Goal: Information Seeking & Learning: Understand process/instructions

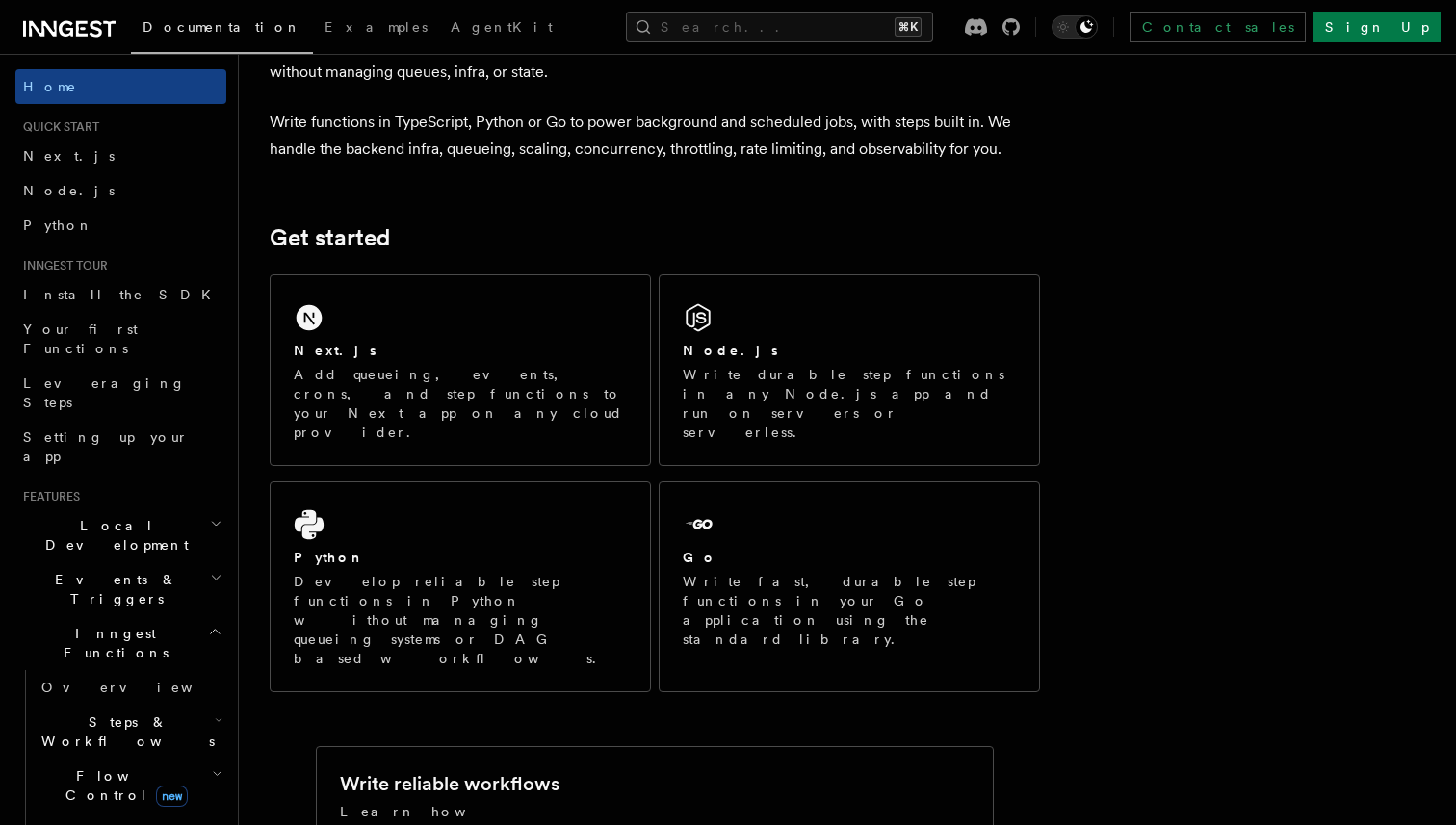
scroll to position [141, 0]
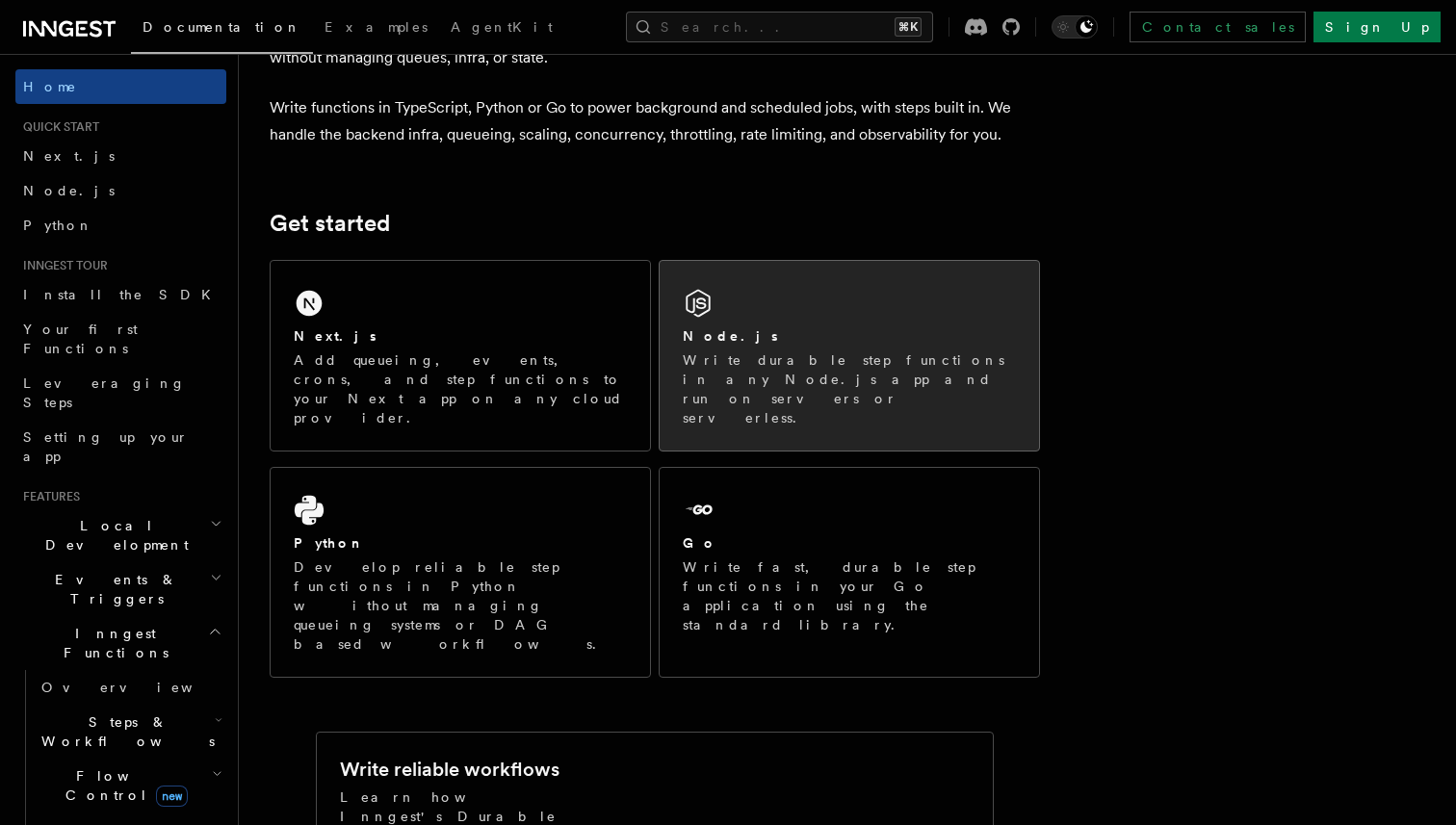
click at [725, 374] on p "Write durable step functions in any Node.js app and run on servers or serverles…" at bounding box center [849, 389] width 334 height 77
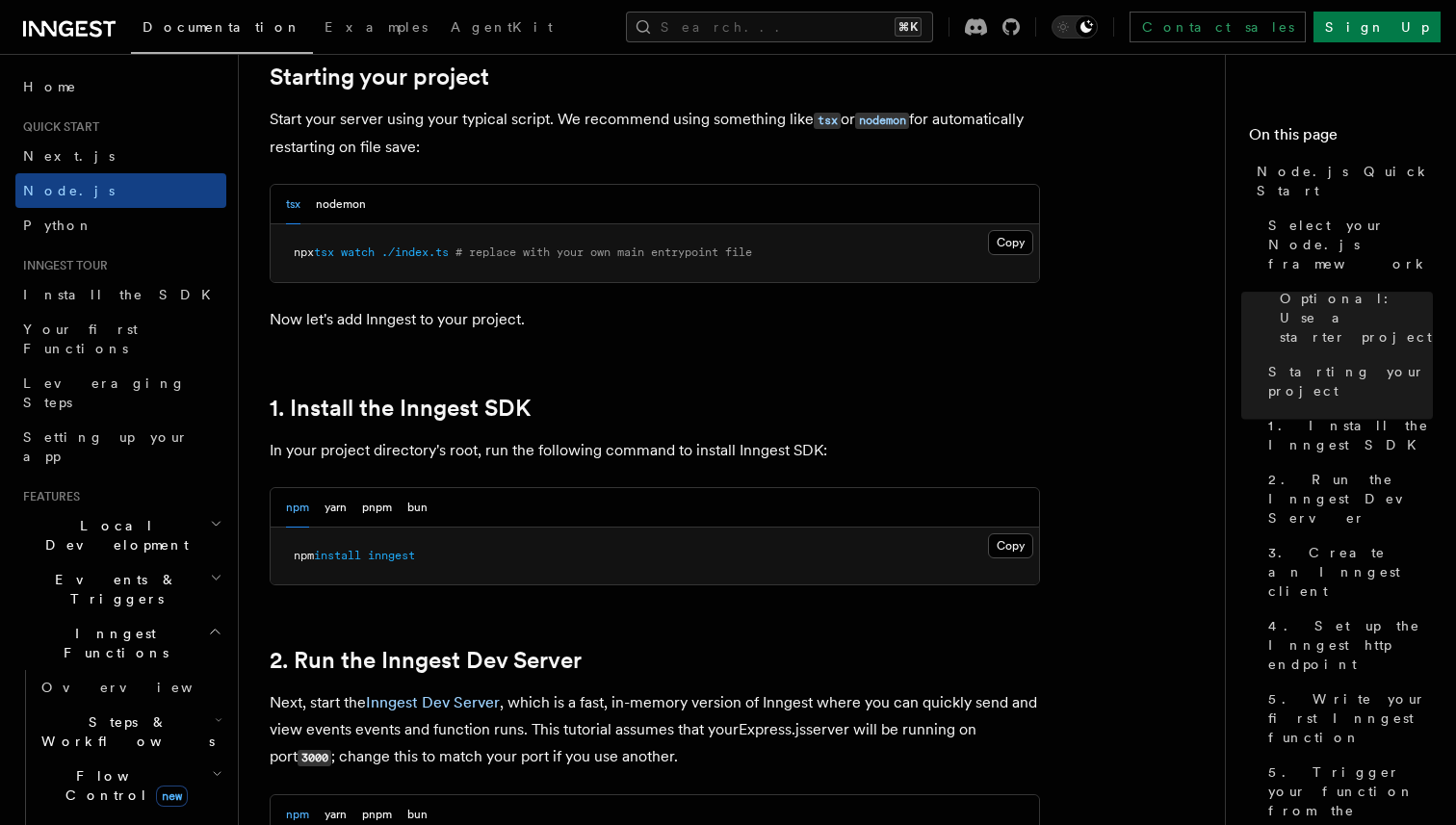
scroll to position [935, 0]
click at [1004, 550] on button "Copy Copied" at bounding box center [1011, 545] width 46 height 25
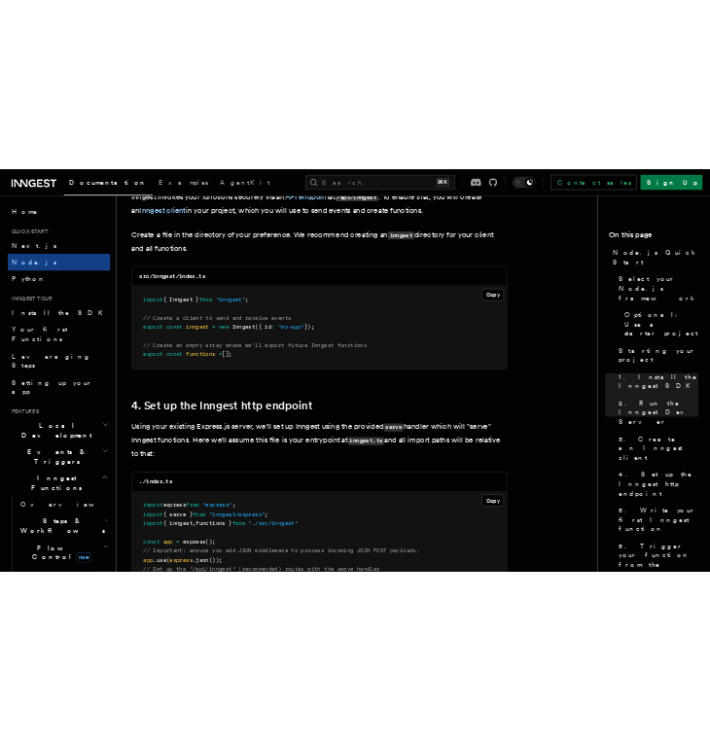
scroll to position [2546, 0]
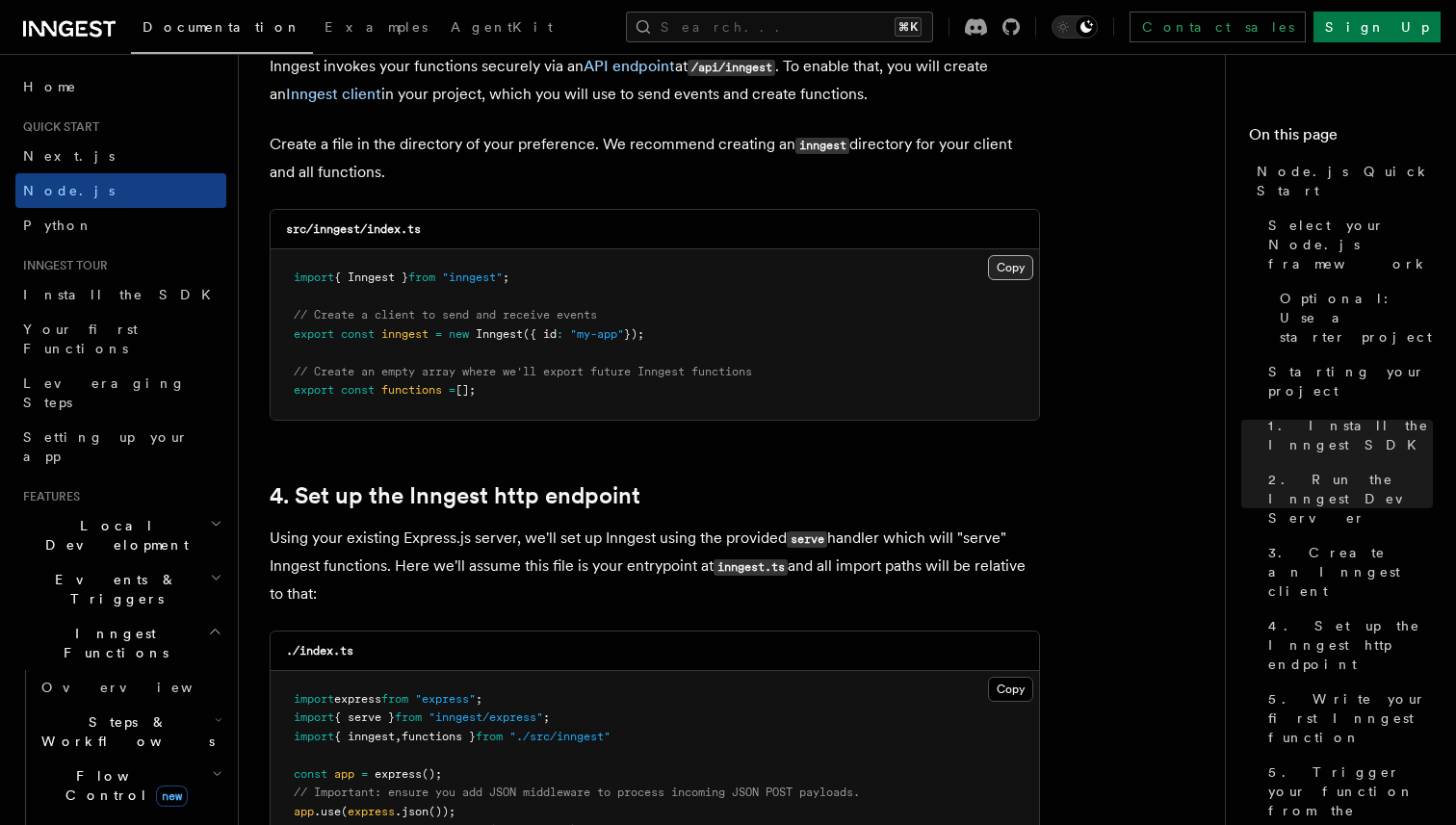
click at [1007, 267] on button "Copy Copied" at bounding box center [1011, 267] width 46 height 25
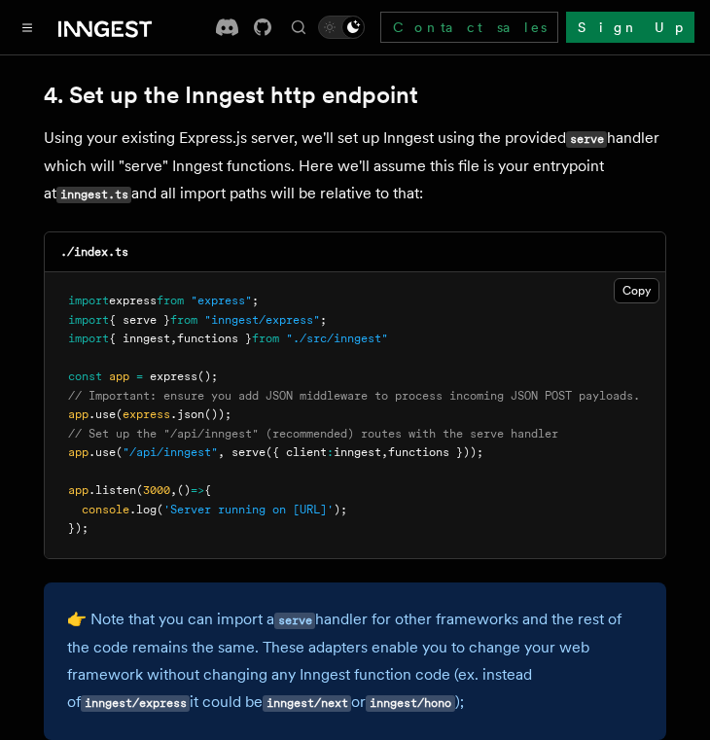
scroll to position [2988, 0]
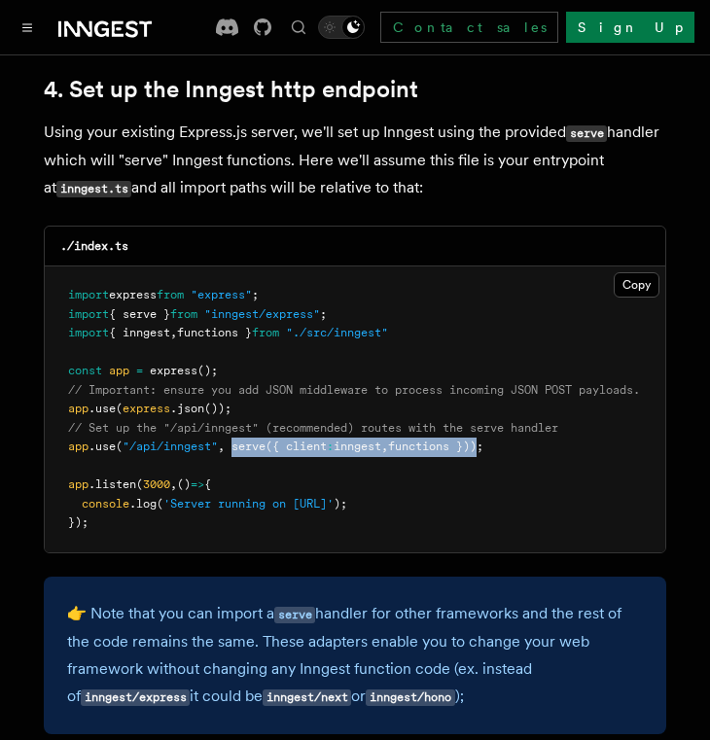
drag, startPoint x: 232, startPoint y: 429, endPoint x: 493, endPoint y: 430, distance: 260.7
click at [483, 440] on span "app .use ( "/api/inngest" , serve ({ client : inngest , functions }));" at bounding box center [275, 447] width 415 height 14
copy span "serve ({ client : inngest , functions })"
